Goal: Task Accomplishment & Management: Complete application form

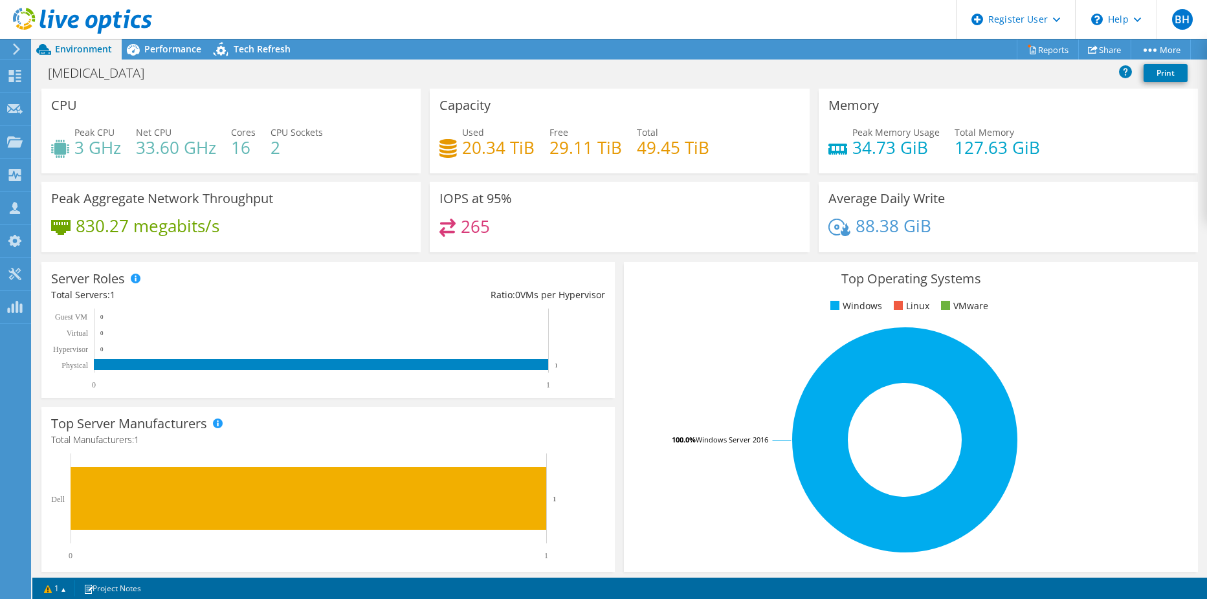
click at [14, 46] on icon at bounding box center [17, 49] width 10 height 12
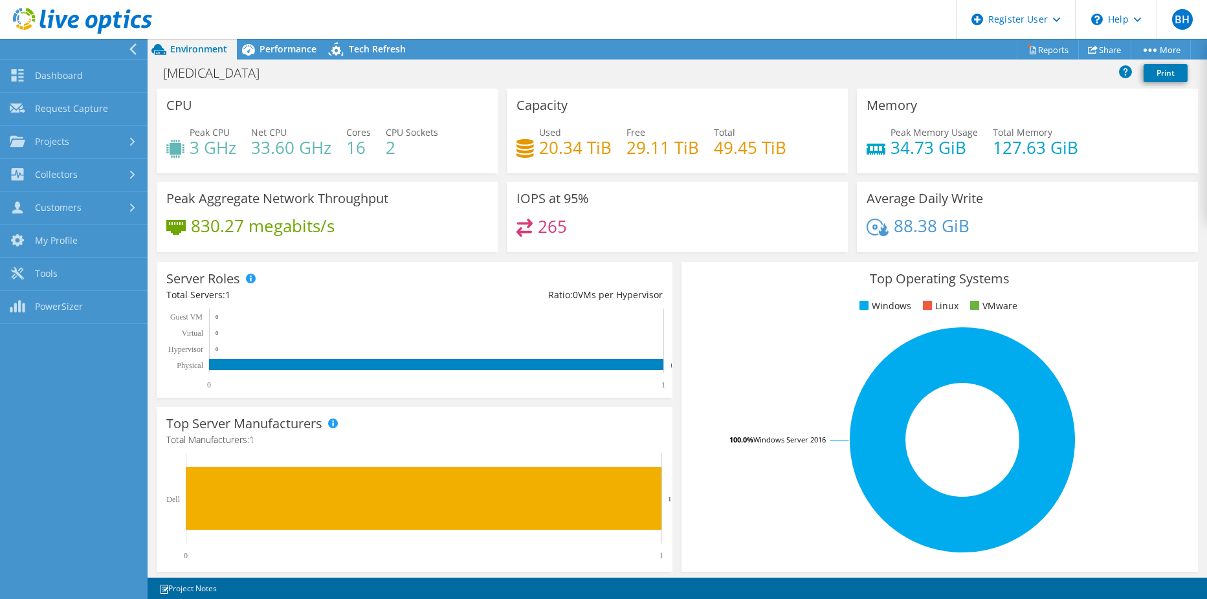
click at [94, 17] on use at bounding box center [82, 21] width 139 height 26
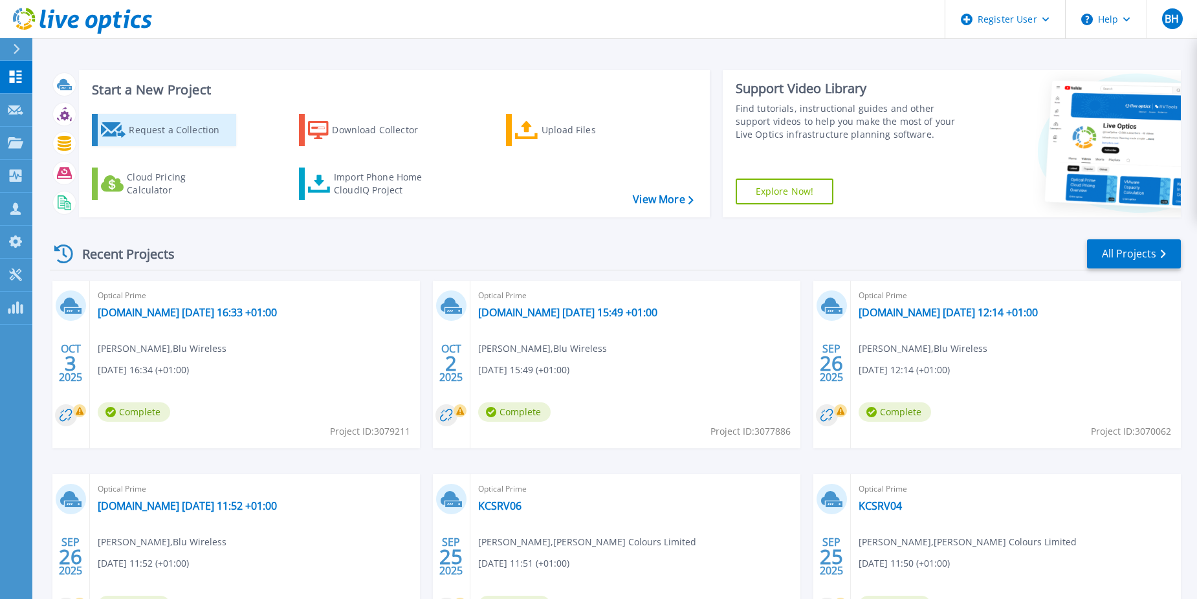
click at [131, 130] on div "Request a Collection" at bounding box center [181, 130] width 104 height 26
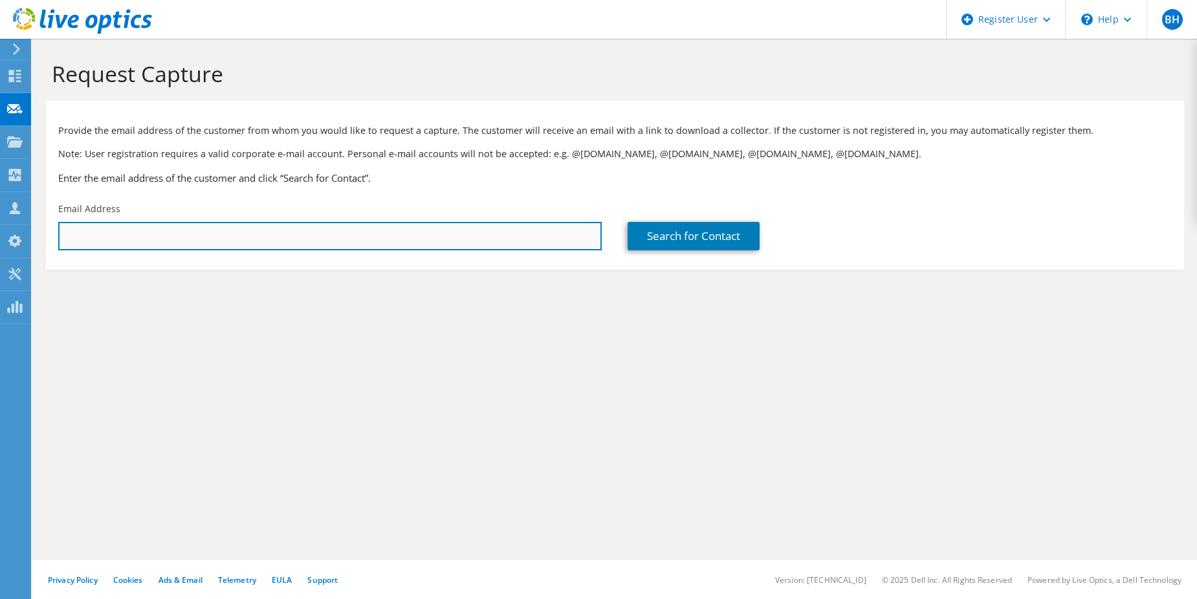
click at [219, 243] on input "text" at bounding box center [330, 236] width 544 height 28
click at [357, 226] on input "text" at bounding box center [330, 236] width 544 height 28
paste input "it@ize.info"
type input "it@ize.info"
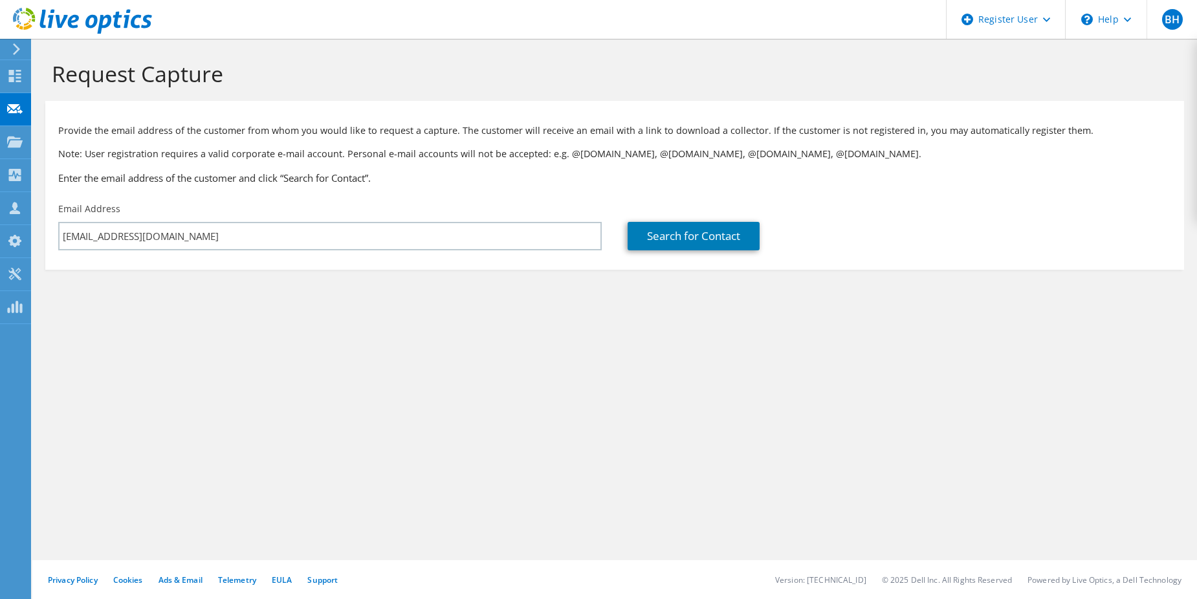
click at [450, 192] on div "Provide the email address of the customer from whom you would like to request a…" at bounding box center [614, 151] width 1139 height 89
click at [704, 232] on link "Search for Contact" at bounding box center [694, 236] width 132 height 28
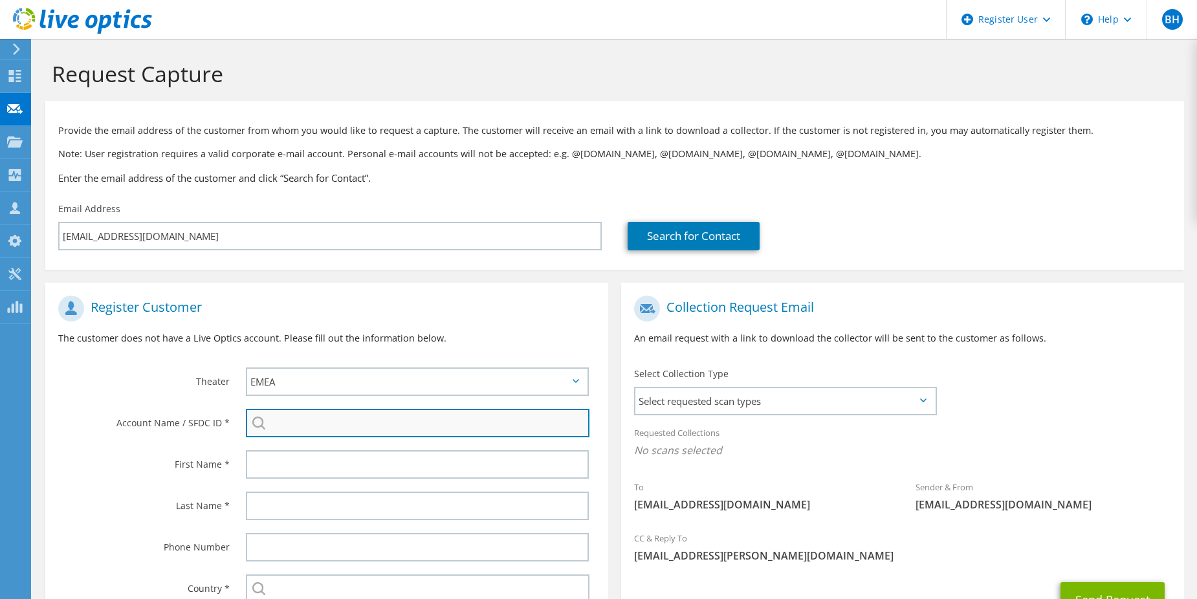
click at [461, 423] on input "search" at bounding box center [418, 423] width 344 height 28
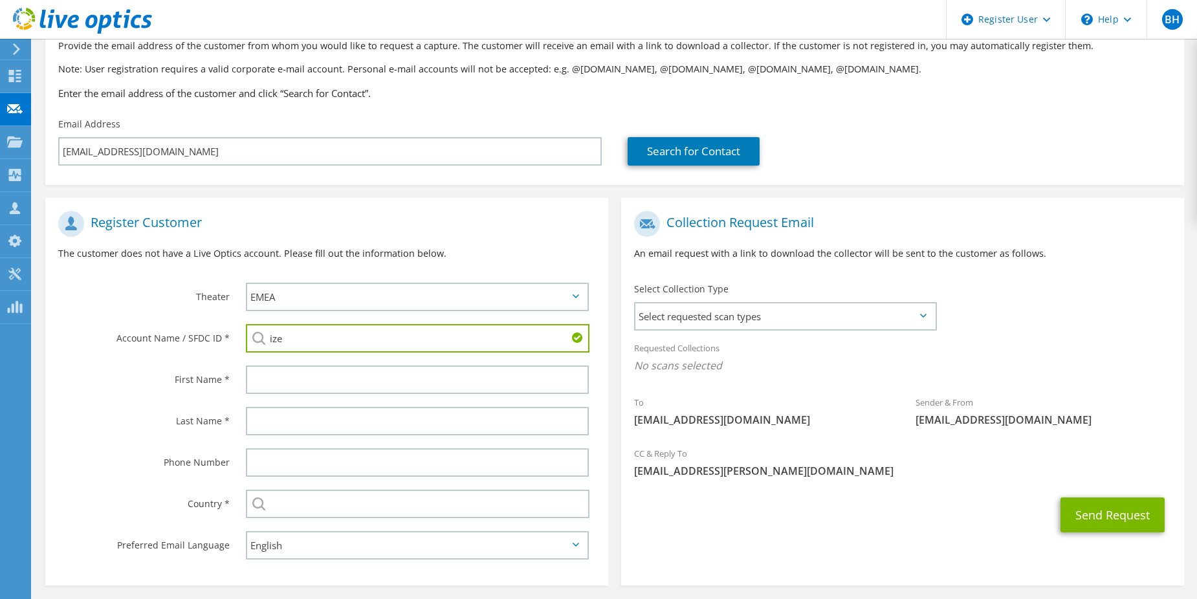
scroll to position [136, 0]
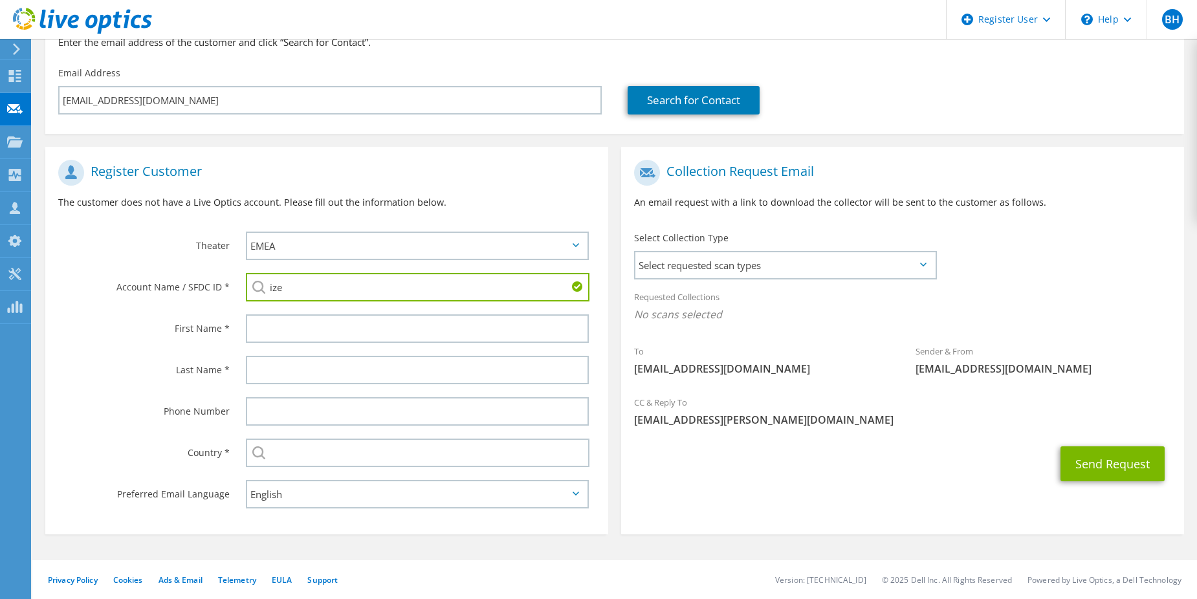
click at [389, 280] on input "ize" at bounding box center [418, 287] width 344 height 28
drag, startPoint x: 291, startPoint y: 281, endPoint x: 203, endPoint y: 269, distance: 89.5
click at [230, 277] on div "Account Name / SFDC ID * iz Izard : 1703519325 Izen international : 3513400734 …" at bounding box center [326, 287] width 563 height 41
paste input "izé"
type input "izé"
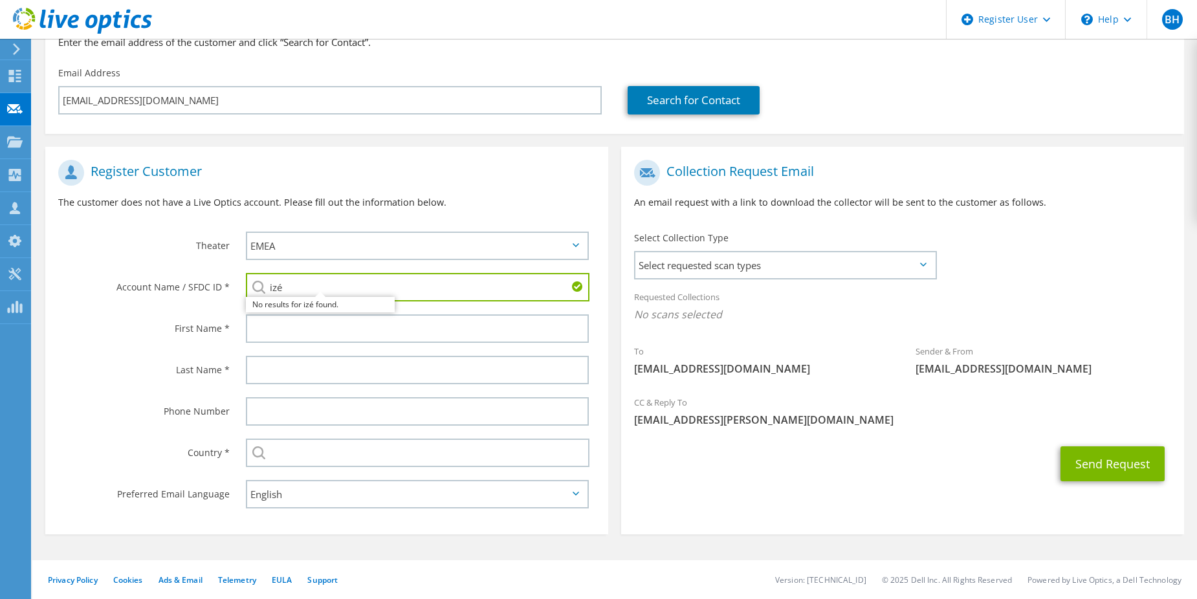
drag, startPoint x: 301, startPoint y: 290, endPoint x: 179, endPoint y: 252, distance: 127.3
click at [271, 281] on input "izé" at bounding box center [418, 287] width 344 height 28
click at [157, 229] on div "Theater" at bounding box center [139, 245] width 188 height 40
click at [296, 288] on input "search" at bounding box center [418, 287] width 344 height 28
paste input "1721048282"
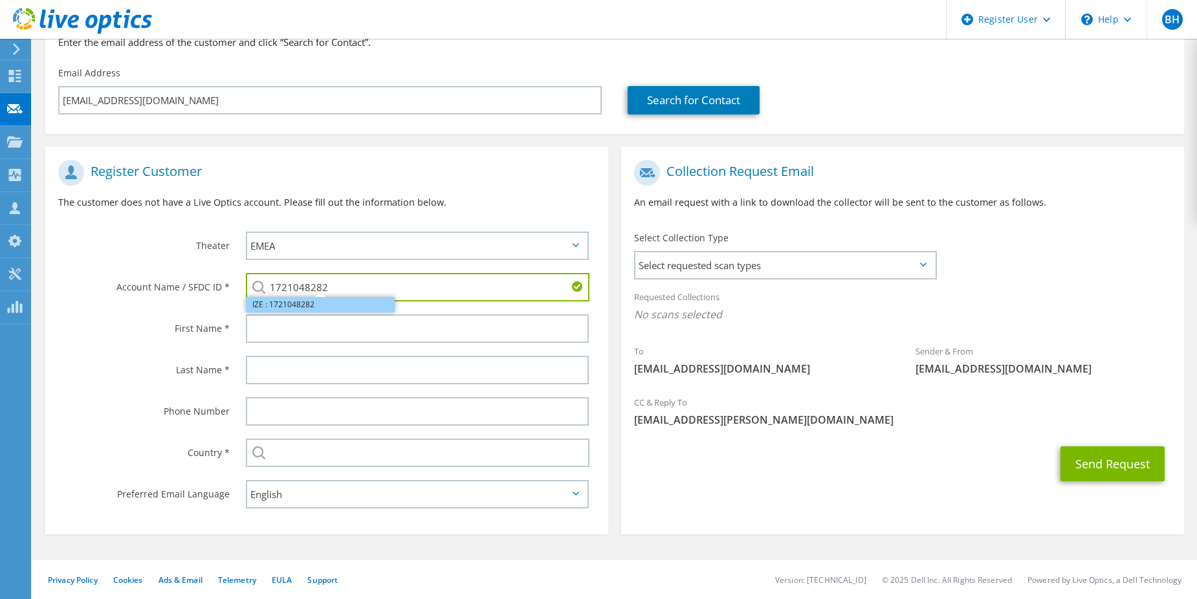
click at [344, 305] on li "IZE : 1721048282" at bounding box center [320, 305] width 149 height 16
type input "IZE : 1721048282"
click at [191, 313] on div "First Name *" at bounding box center [139, 328] width 188 height 40
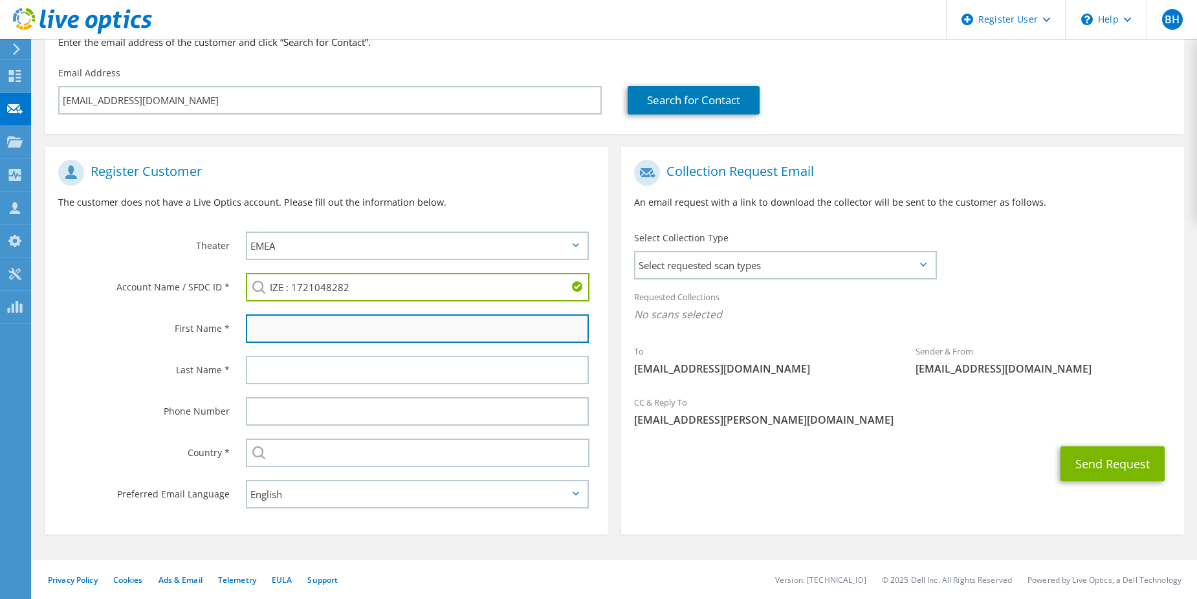
click at [259, 318] on input "text" at bounding box center [417, 328] width 343 height 28
type input "Samuel"
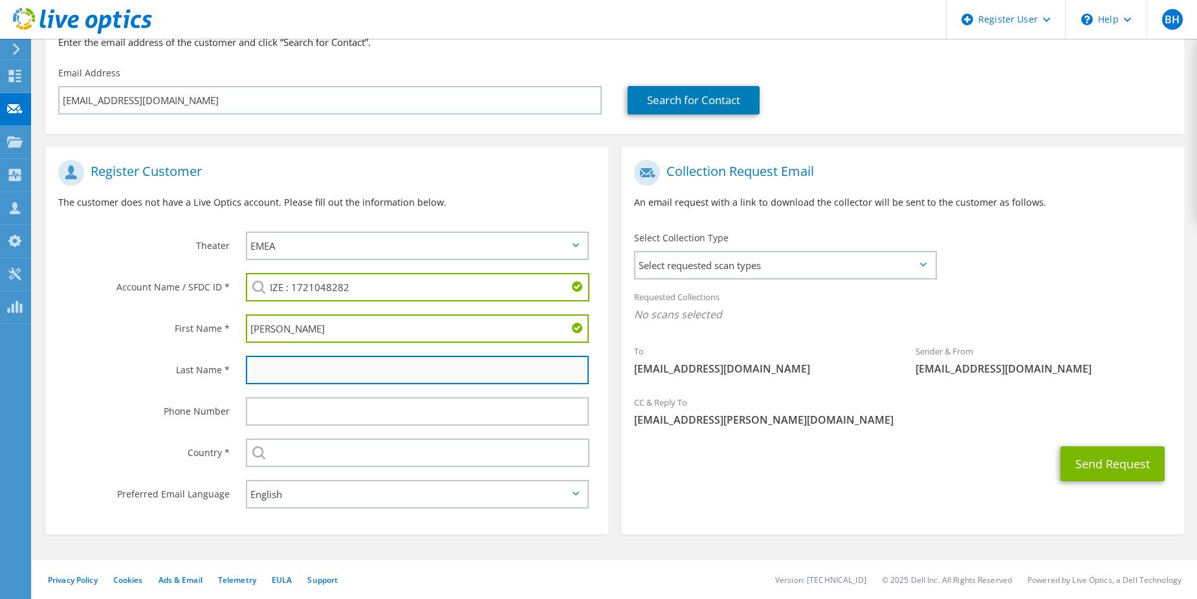
click at [355, 367] on input "text" at bounding box center [417, 370] width 343 height 28
type input "."
click at [117, 355] on div "Last Name *" at bounding box center [139, 369] width 188 height 40
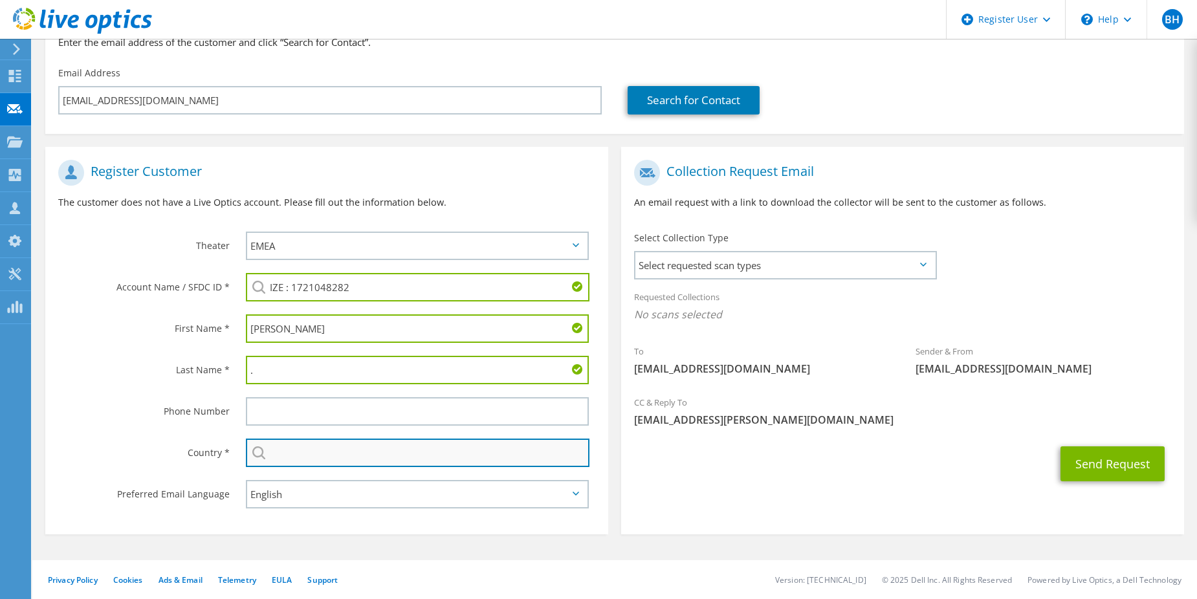
click at [318, 446] on input "text" at bounding box center [418, 453] width 344 height 28
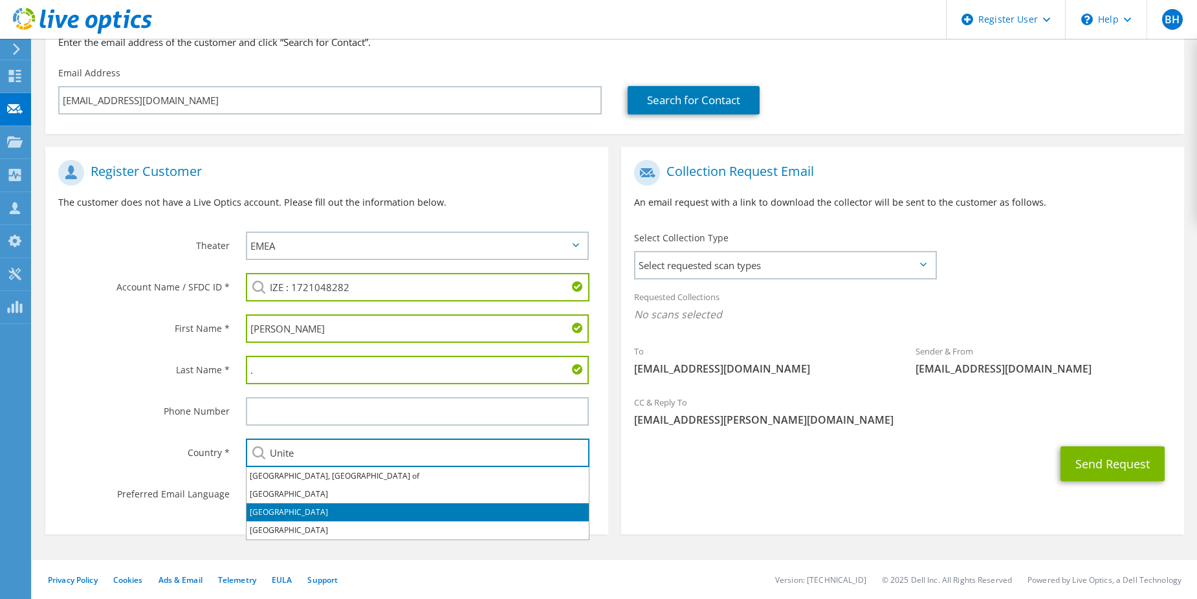
click at [335, 507] on li "[GEOGRAPHIC_DATA]" at bounding box center [418, 512] width 342 height 18
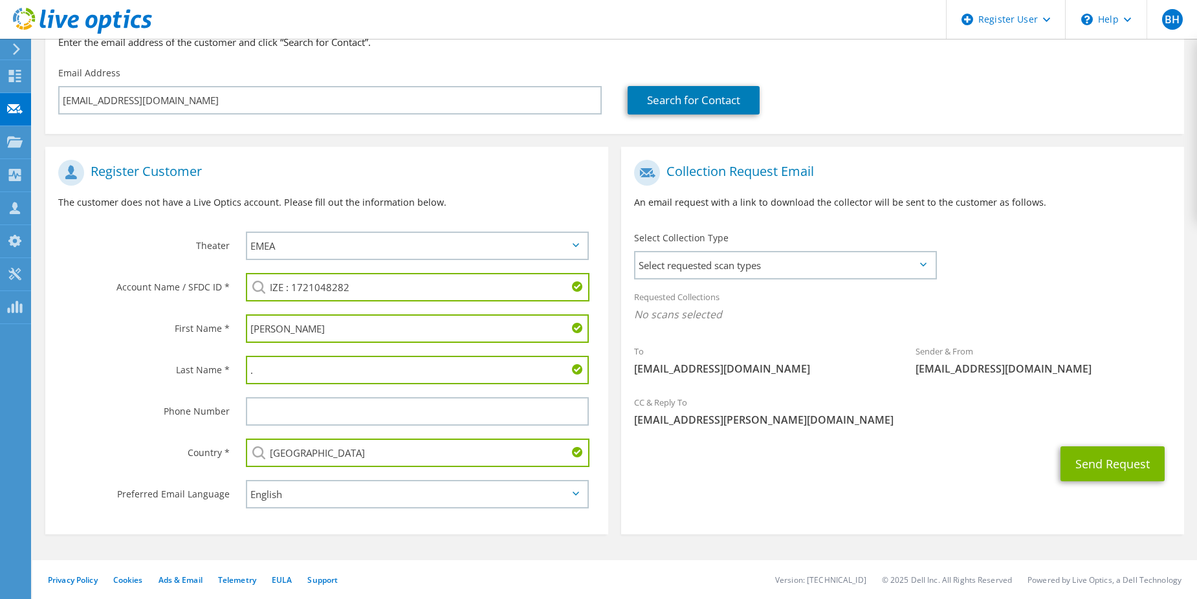
type input "[GEOGRAPHIC_DATA]"
click at [223, 455] on label "Country *" at bounding box center [143, 449] width 171 height 21
drag, startPoint x: 685, startPoint y: 444, endPoint x: 686, endPoint y: 435, distance: 8.5
click at [686, 439] on section "Collection Request Email An email request with a link to download the collector…" at bounding box center [902, 341] width 563 height 388
drag, startPoint x: 686, startPoint y: 435, endPoint x: 961, endPoint y: 294, distance: 309.9
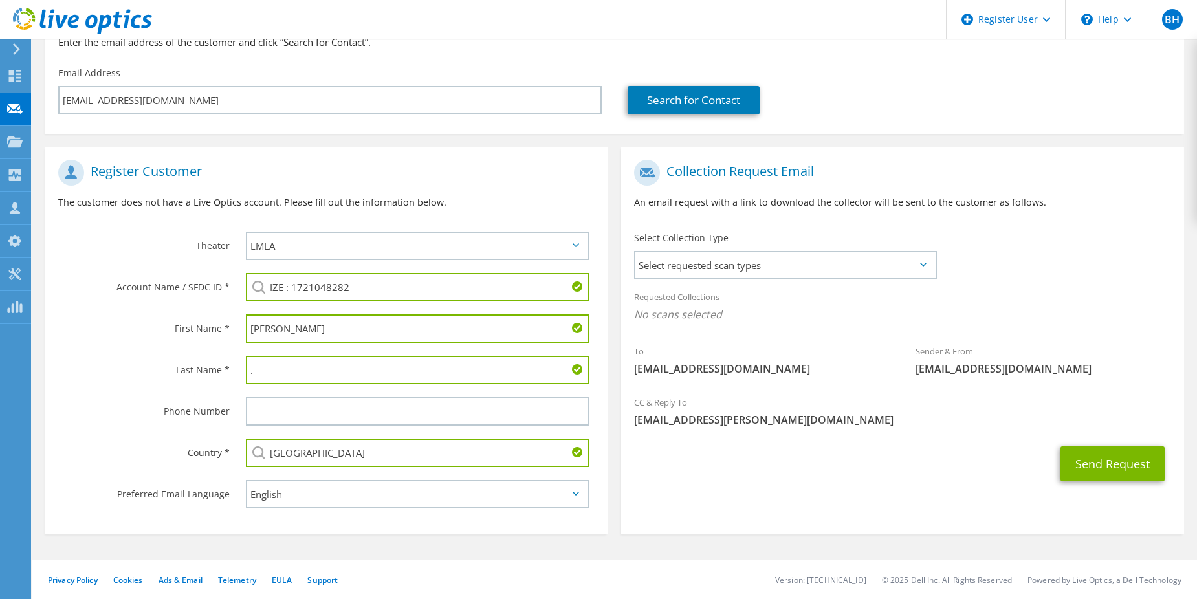
click at [961, 294] on div "Requested Collections No scans selected" at bounding box center [902, 307] width 563 height 48
click at [930, 265] on span "Select requested scan types" at bounding box center [785, 265] width 300 height 26
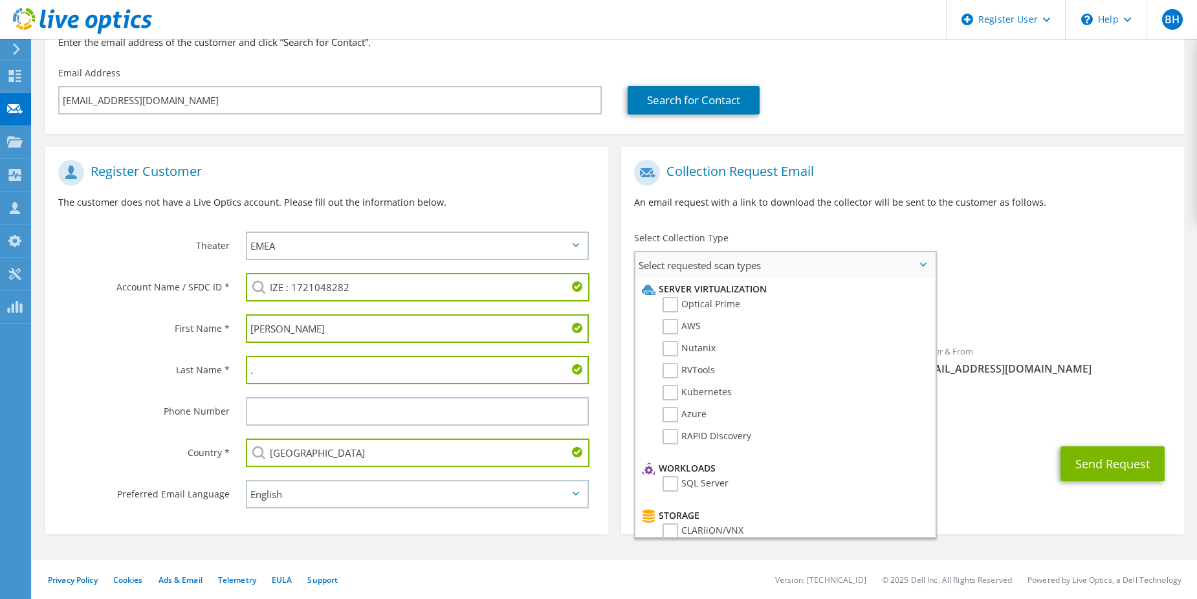
click at [890, 260] on span "Select requested scan types" at bounding box center [785, 265] width 300 height 26
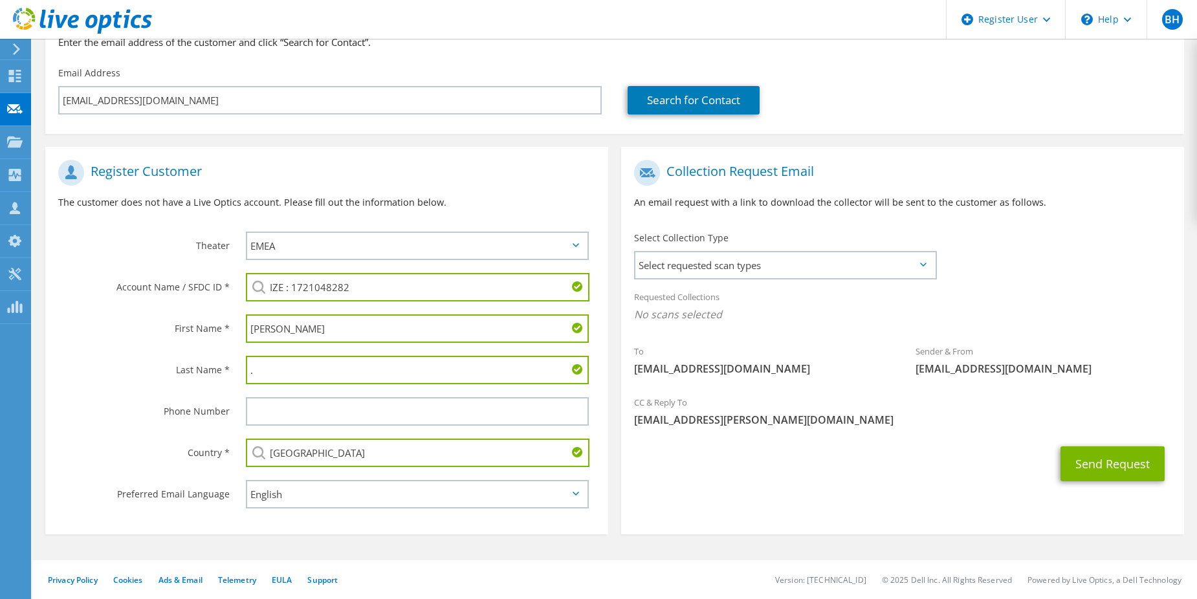
click at [1033, 260] on div "To it@ize.info Sender & From liveoptics@liveoptics.com" at bounding box center [902, 271] width 563 height 236
drag, startPoint x: 1115, startPoint y: 465, endPoint x: 1066, endPoint y: 514, distance: 68.6
click at [1066, 514] on section "Collection Request Email An email request with a link to download the collector…" at bounding box center [902, 341] width 563 height 388
click at [1005, 492] on section "Collection Request Email An email request with a link to download the collector…" at bounding box center [902, 341] width 563 height 388
click at [1096, 474] on button "Send Request" at bounding box center [1112, 463] width 104 height 35
